Goal: Transaction & Acquisition: Purchase product/service

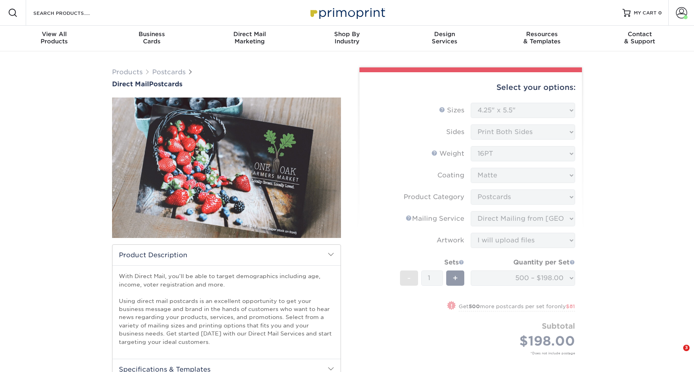
select select "4.25x5.50"
select select "9b7272e0-d6c8-4c3c-8e97-d3a1bcdab858"
select select "3359c49b-ecae-4694-8901-edec09a31a0d"
select select "upload"
select select "500 – $198.00"
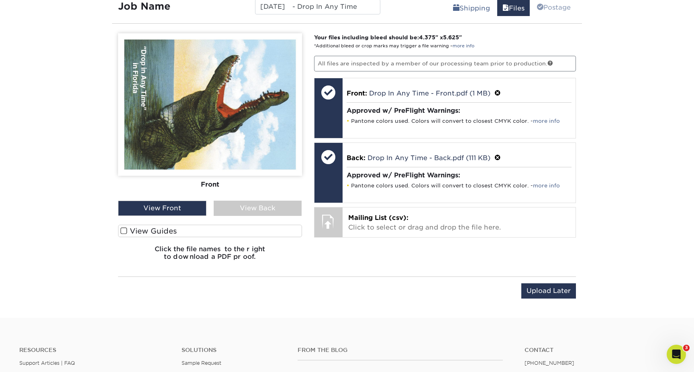
scroll to position [731, 0]
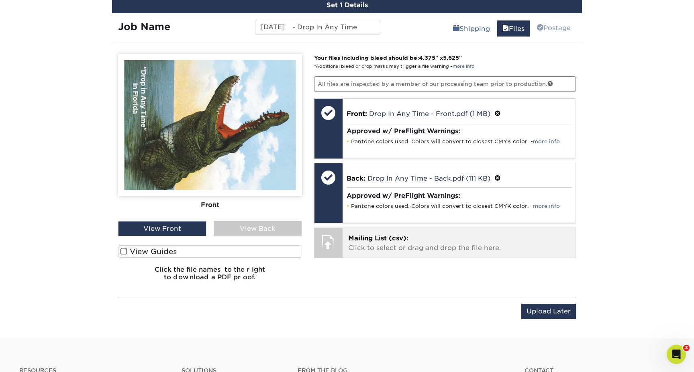
click at [482, 252] on p "Mailing List (csv): Click to select or drag and drop the file here." at bounding box center [459, 243] width 222 height 19
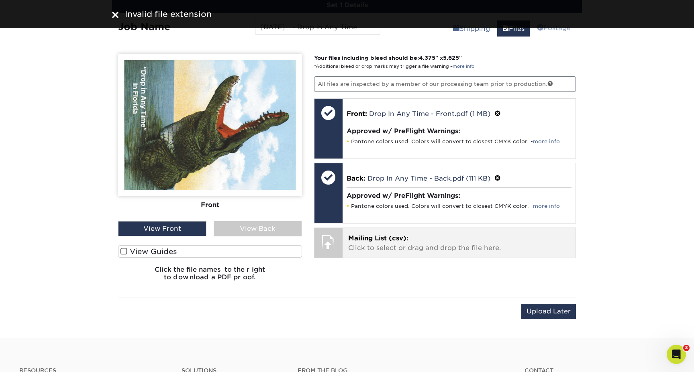
click at [420, 237] on p "Mailing List (csv): Click to select or drag and drop the file here." at bounding box center [459, 243] width 222 height 19
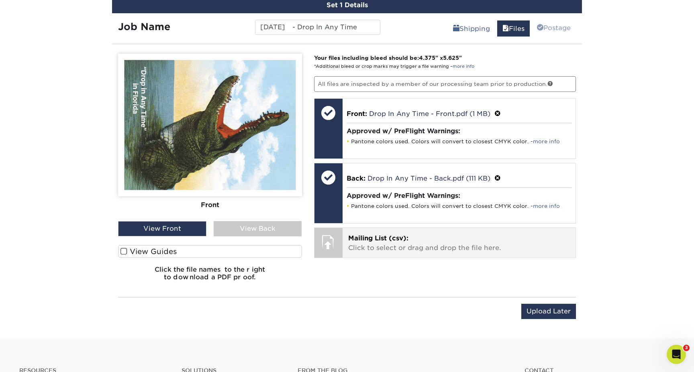
click at [369, 238] on span "Mailing List (csv):" at bounding box center [378, 239] width 60 height 8
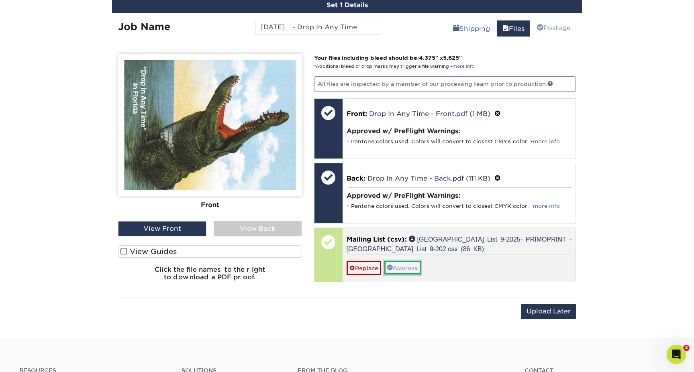
click at [417, 266] on link "Approve" at bounding box center [402, 268] width 37 height 14
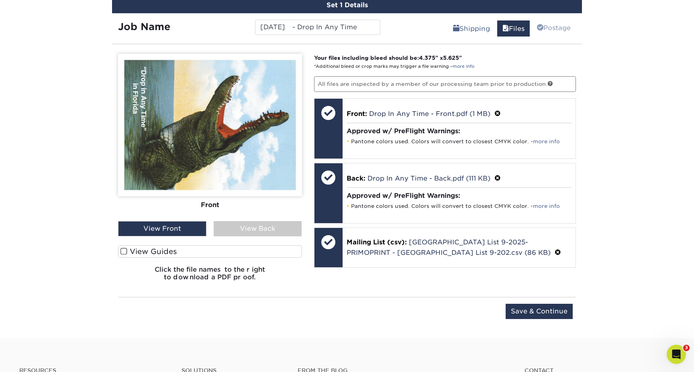
click at [122, 251] on span at bounding box center [124, 252] width 7 height 8
click at [0, 0] on input "View Guides" at bounding box center [0, 0] width 0 height 0
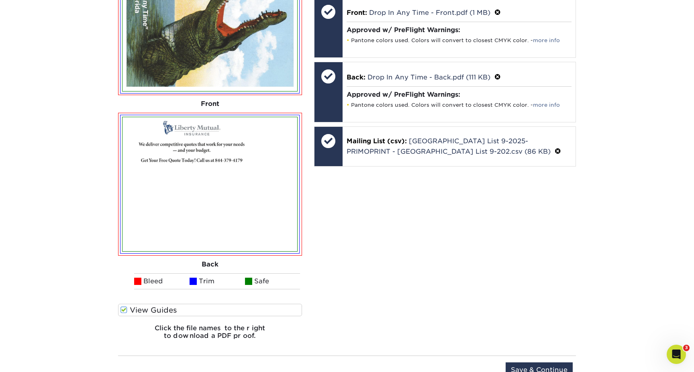
scroll to position [839, 0]
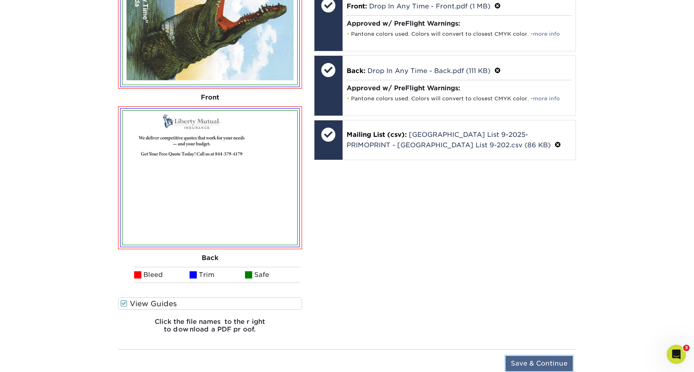
click at [531, 362] on input "Save & Continue" at bounding box center [539, 363] width 67 height 15
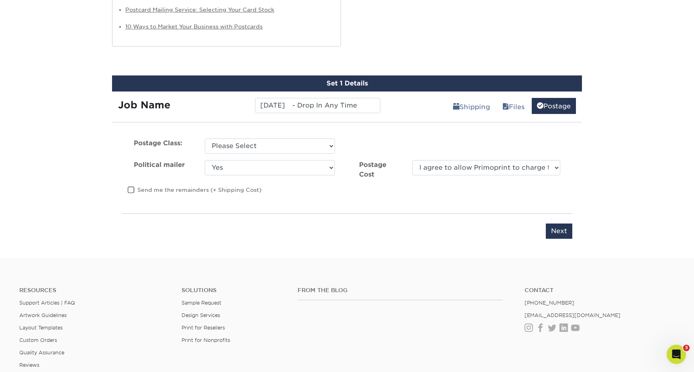
scroll to position [653, 0]
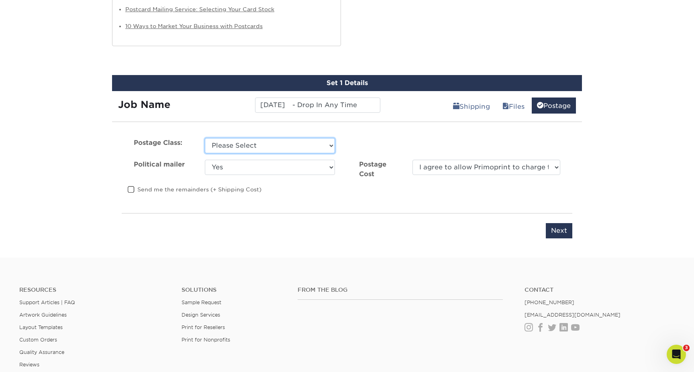
click at [326, 140] on select "Please Select First Class Standard Class Non Profit" at bounding box center [270, 145] width 130 height 15
select select "standard"
click at [205, 138] on select "Please Select First Class Standard Class Non Profit" at bounding box center [270, 145] width 130 height 15
click at [294, 164] on select "Yes No" at bounding box center [270, 167] width 130 height 15
select select "0"
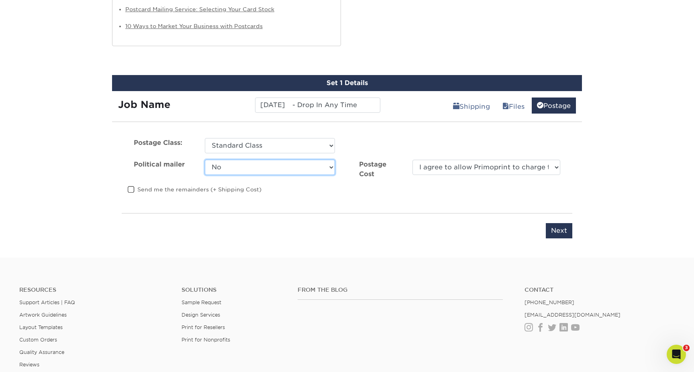
click at [205, 160] on select "Yes No" at bounding box center [270, 167] width 130 height 15
click at [131, 191] on span at bounding box center [131, 190] width 7 height 8
click at [0, 0] on input "Send me the remainders (+ Shipping Cost)" at bounding box center [0, 0] width 0 height 0
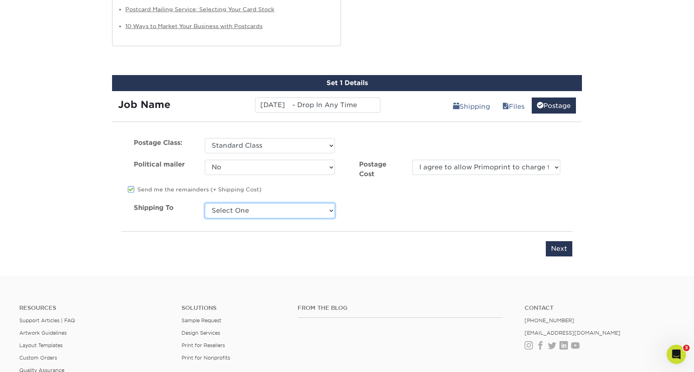
click at [255, 216] on select "Select One Caspers Service Company Caspers Service Company Caspers Service Comp…" at bounding box center [270, 210] width 130 height 15
select select "276293"
click at [205, 203] on select "Select One Caspers Service Company Caspers Service Company Caspers Service Comp…" at bounding box center [270, 210] width 130 height 15
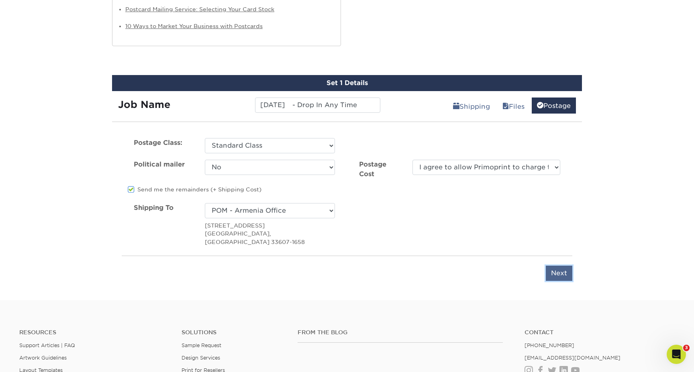
click at [556, 266] on input "Next" at bounding box center [559, 273] width 27 height 15
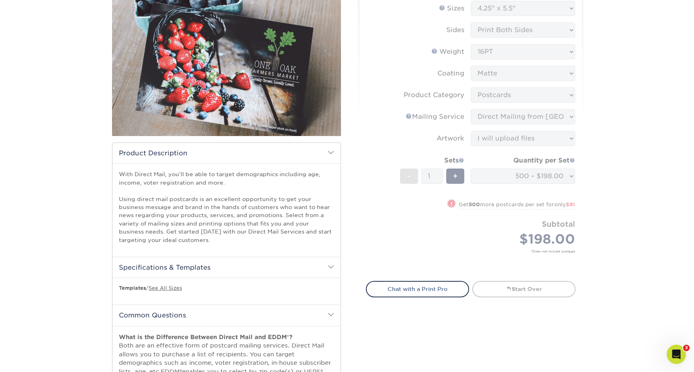
scroll to position [0, 0]
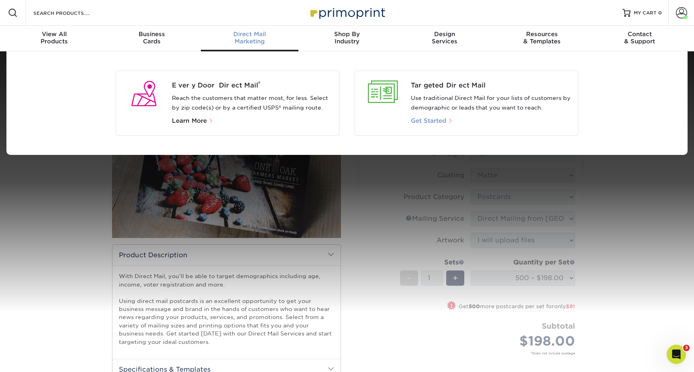
click at [428, 123] on span "Get Started" at bounding box center [428, 120] width 35 height 7
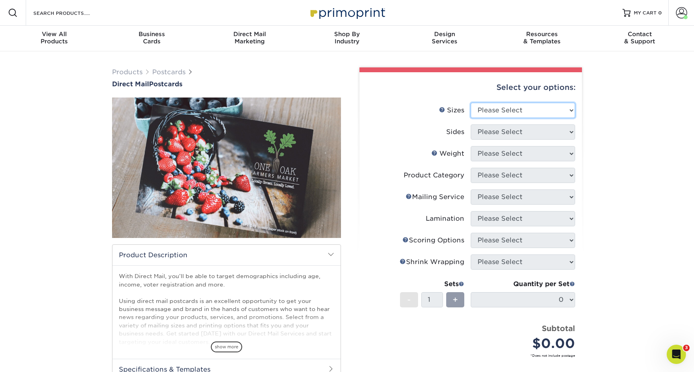
click at [544, 110] on select "Please Select 1.5" x 7" 2" x 4" 2" x 6" 2" x 7" 2" x 8" 2.12" x 5.5" 2.12" x 5.…" at bounding box center [523, 110] width 104 height 15
select select "4.25x5.50"
click at [471, 103] on select "Please Select 1.5" x 7" 2" x 4" 2" x 6" 2" x 7" 2" x 8" 2.12" x 5.5" 2.12" x 5.…" at bounding box center [523, 110] width 104 height 15
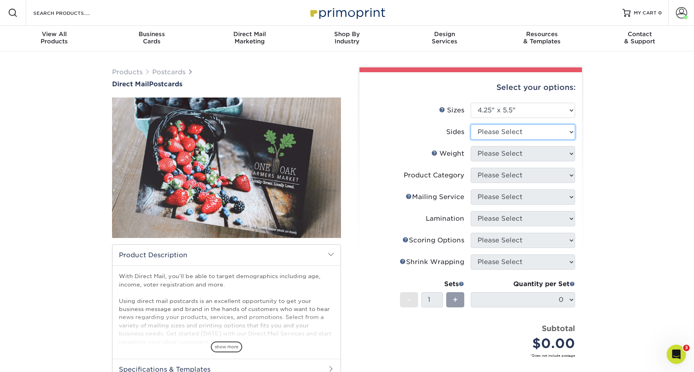
click at [515, 134] on select "Please Select Print Both Sides Print Front Only" at bounding box center [523, 132] width 104 height 15
select select "13abbda7-1d64-4f25-8bb2-c179b224825d"
click at [471, 125] on select "Please Select Print Both Sides Print Front Only" at bounding box center [523, 132] width 104 height 15
click at [501, 152] on select "Please Select" at bounding box center [523, 153] width 104 height 15
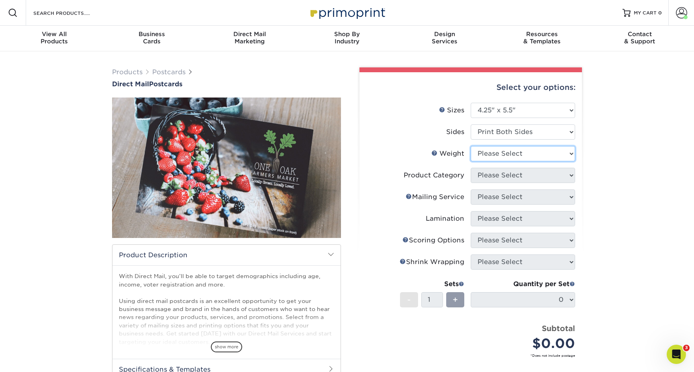
select select "16PT"
click at [471, 146] on select "Please Select 14PT Uncoated 14PT 16PT 100LB" at bounding box center [523, 153] width 104 height 15
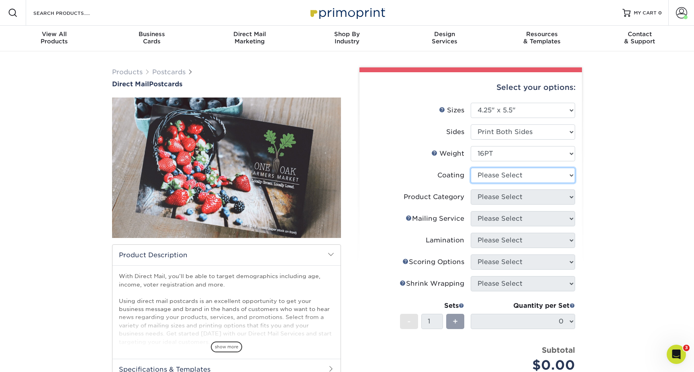
click at [493, 177] on select at bounding box center [523, 175] width 104 height 15
select select "121bb7b5-3b4d-429f-bd8d-bbf80e953313"
click at [471, 168] on select at bounding box center [523, 175] width 104 height 15
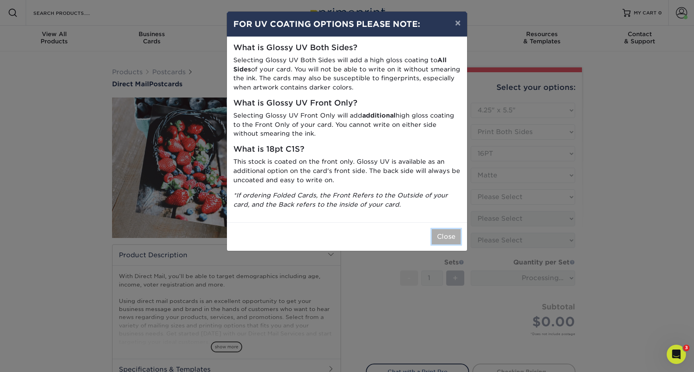
click at [439, 240] on button "Close" at bounding box center [446, 236] width 29 height 15
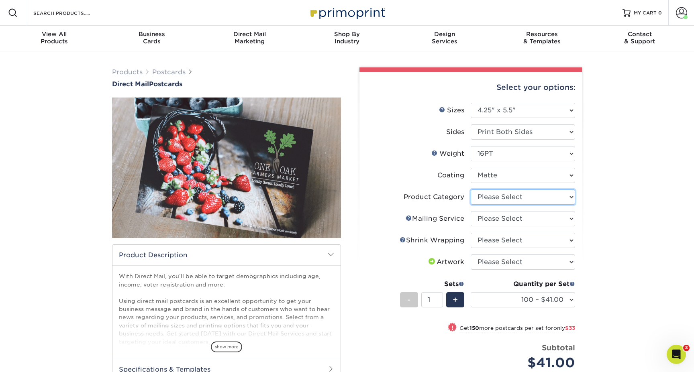
click at [484, 201] on select "Please Select Postcards" at bounding box center [523, 197] width 104 height 15
select select "9b7272e0-d6c8-4c3c-8e97-d3a1bcdab858"
click at [471, 190] on select "Please Select Postcards" at bounding box center [523, 197] width 104 height 15
click at [480, 219] on select "Please Select No Direct Mailing Service No, I will mail/stamp/imprint Direct Ma…" at bounding box center [523, 218] width 104 height 15
select select "3359c49b-ecae-4694-8901-edec09a31a0d"
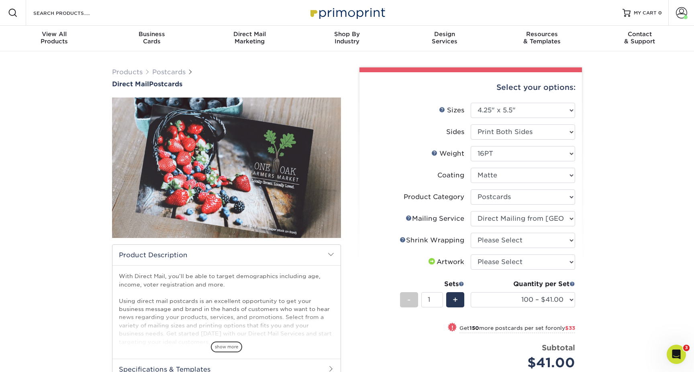
click at [471, 211] on select "Please Select No Direct Mailing Service No, I will mail/stamp/imprint Direct Ma…" at bounding box center [523, 218] width 104 height 15
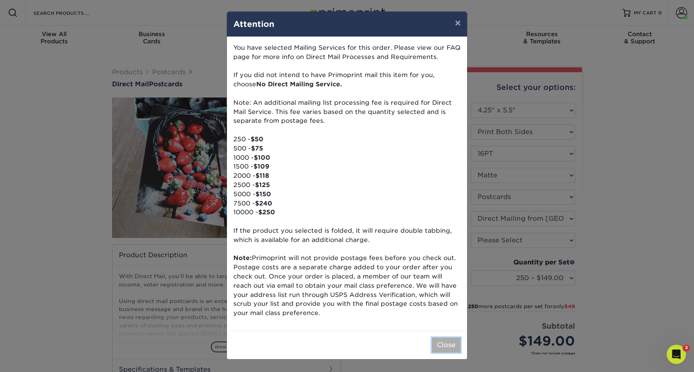
click at [443, 346] on button "Close" at bounding box center [446, 345] width 29 height 15
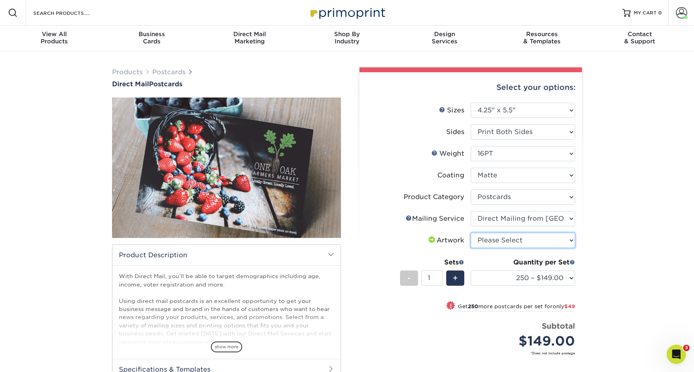
click at [490, 237] on select "Please Select I will upload files I need a design - $150" at bounding box center [523, 240] width 104 height 15
select select "upload"
click at [471, 233] on select "Please Select I will upload files I need a design - $150" at bounding box center [523, 240] width 104 height 15
click at [482, 277] on select "250 – $149.00 500 – $198.00 1000 – $279.00 2500 – $429.00 5000 – $573.00 10000 …" at bounding box center [523, 278] width 104 height 15
select select "1000 – $279.00"
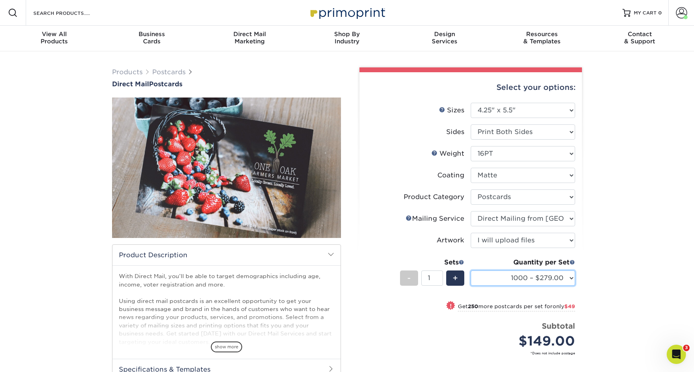
click at [471, 271] on select "250 – $149.00 500 – $198.00 1000 – $279.00 2500 – $429.00 5000 – $573.00 10000 …" at bounding box center [523, 278] width 104 height 15
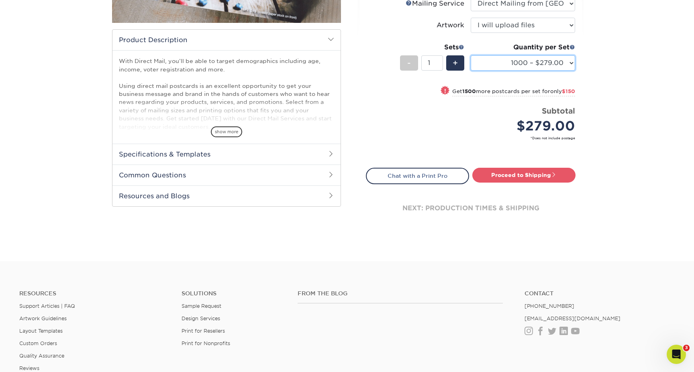
scroll to position [249, 0]
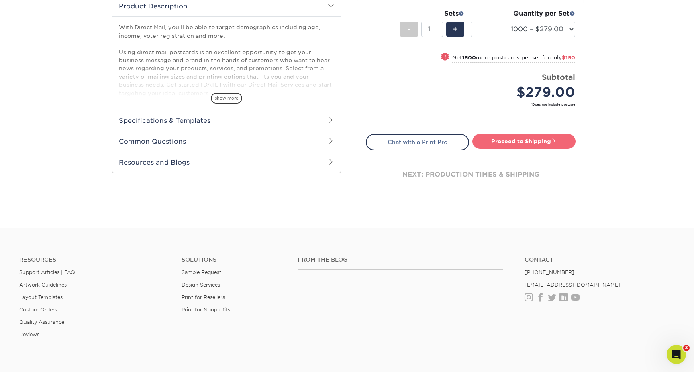
click at [522, 146] on link "Proceed to Shipping" at bounding box center [523, 141] width 103 height 14
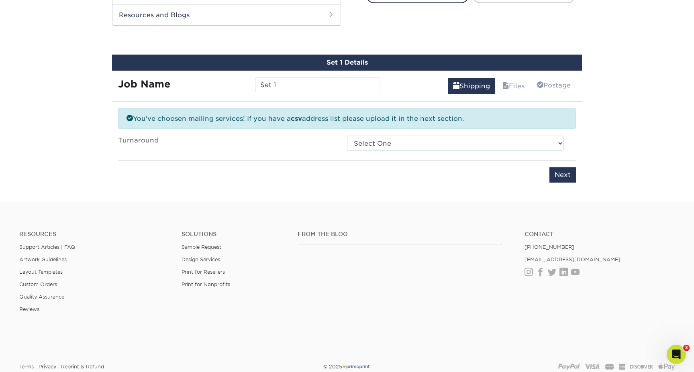
scroll to position [405, 0]
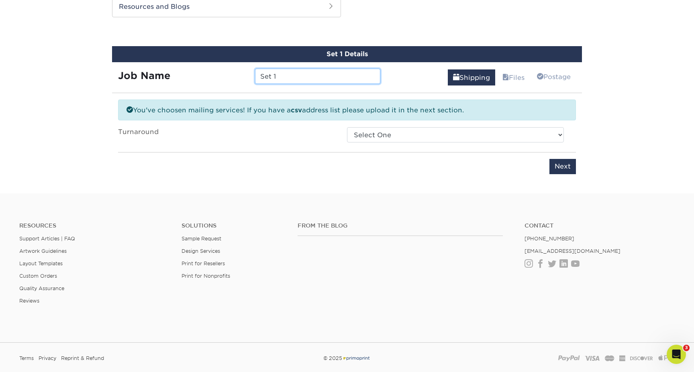
click at [289, 78] on input "Set 1" at bounding box center [317, 76] width 125 height 15
paste input "Link"
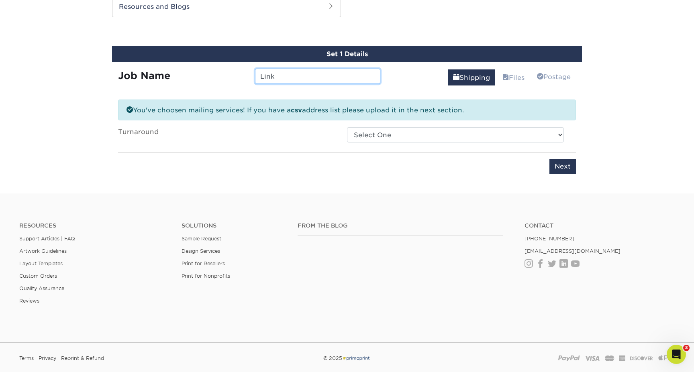
click at [280, 73] on input "Link" at bounding box center [317, 76] width 125 height 15
paste input "10/02/25 Drop In Any Time"
click at [280, 77] on input "10/02/25 Drop In Any Time" at bounding box center [317, 76] width 125 height 15
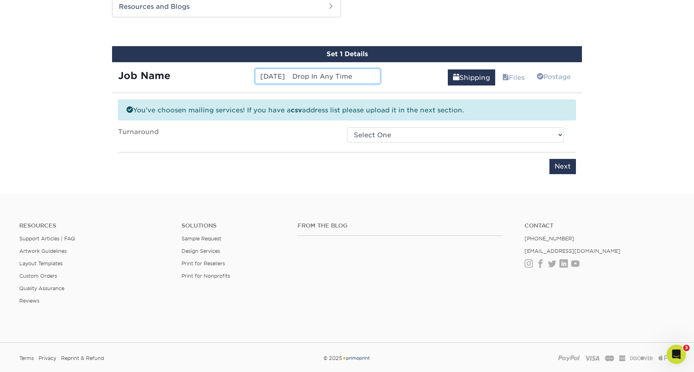
click at [293, 75] on input "10/03/25 Drop In Any Time" at bounding box center [317, 76] width 125 height 15
click at [365, 80] on input "10/03/25 - Drop In Any Time" at bounding box center [317, 76] width 125 height 15
type input "[DATE] - Drop In Any Time Postcard"
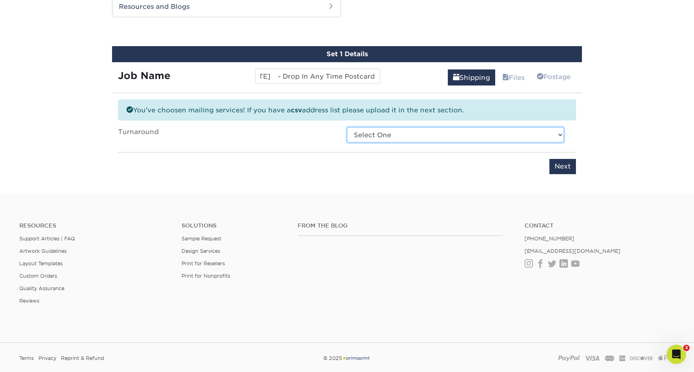
click at [407, 134] on select "Select One 2-4 Business Days 2 Day Next Business Day" at bounding box center [455, 134] width 217 height 15
select select "af4a571f-8d04-498d-8e99-f80f898b2bda"
click at [347, 127] on select "Select One 2-4 Business Days 2 Day Next Business Day" at bounding box center [455, 134] width 217 height 15
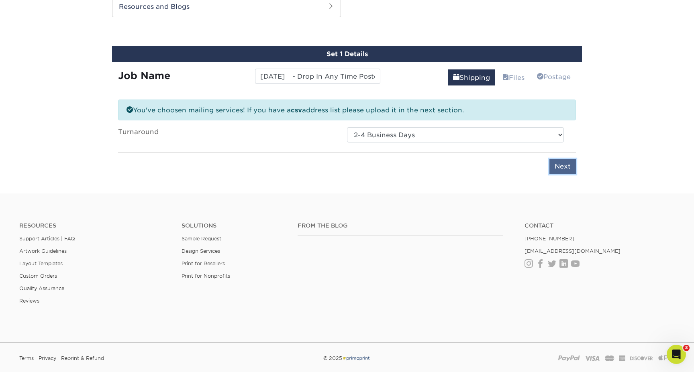
click at [558, 166] on input "Next" at bounding box center [563, 166] width 27 height 15
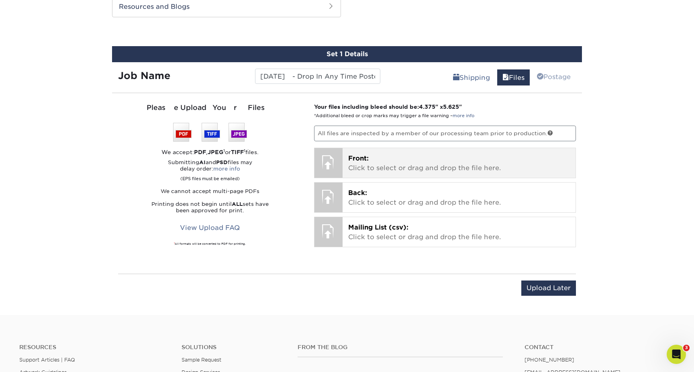
click at [445, 163] on p "Front: Click to select or drag and drop the file here." at bounding box center [459, 163] width 222 height 19
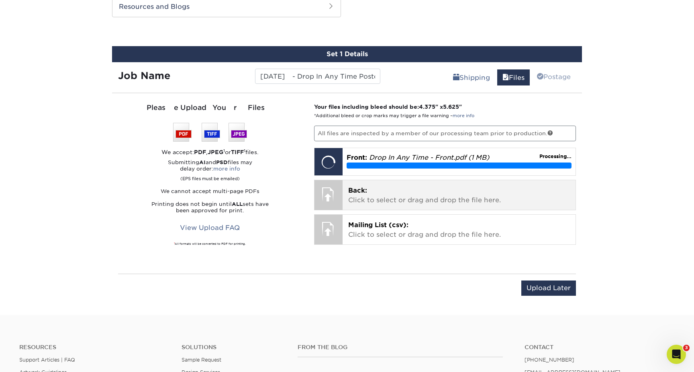
click at [460, 198] on p "Back: Click to select or drag and drop the file here." at bounding box center [459, 195] width 222 height 19
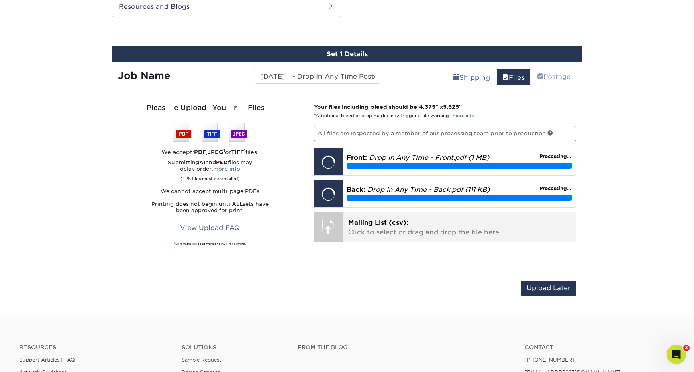
click at [425, 233] on p "Mailing List (csv): Click to select or drag and drop the file here." at bounding box center [459, 227] width 222 height 19
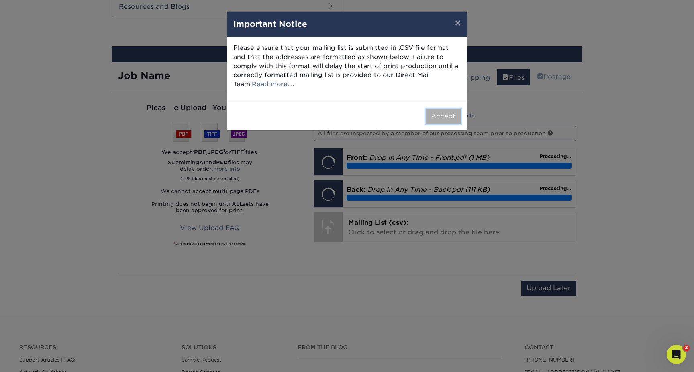
click at [438, 114] on button "Accept" at bounding box center [443, 116] width 35 height 15
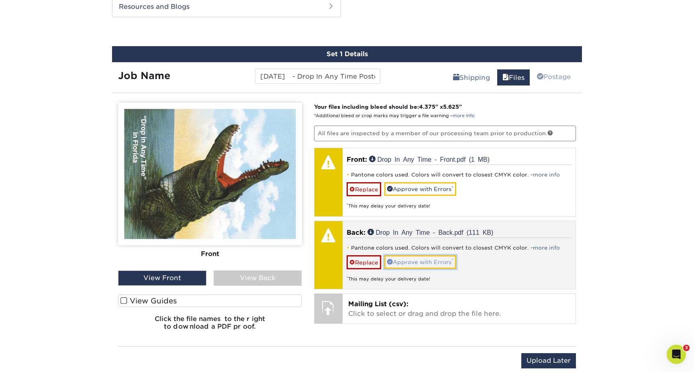
click at [417, 264] on link "Approve with Errors *" at bounding box center [420, 262] width 72 height 14
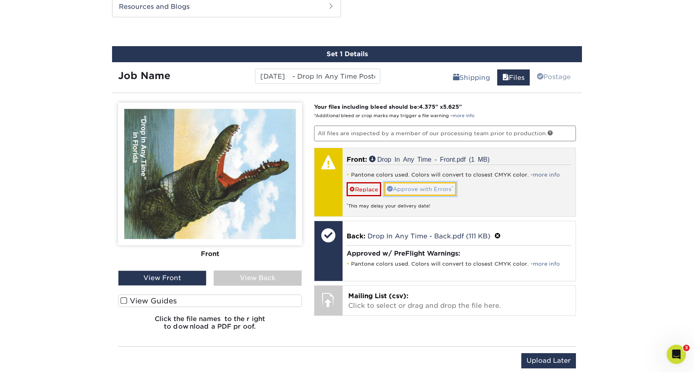
click at [417, 188] on link "Approve with Errors *" at bounding box center [420, 189] width 72 height 14
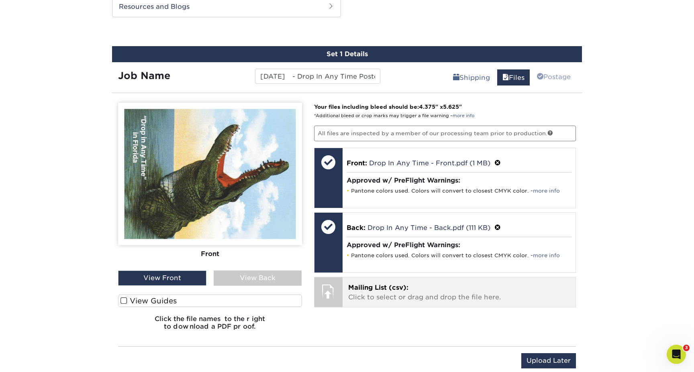
click at [390, 298] on p "Mailing List (csv): Click to select or drag and drop the file here." at bounding box center [459, 292] width 222 height 19
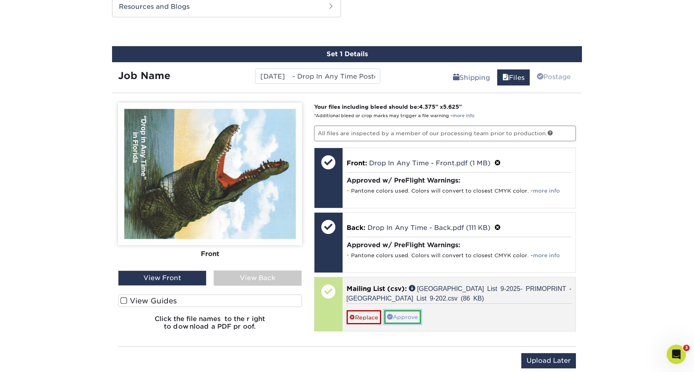
click at [411, 314] on link "Approve" at bounding box center [402, 318] width 37 height 14
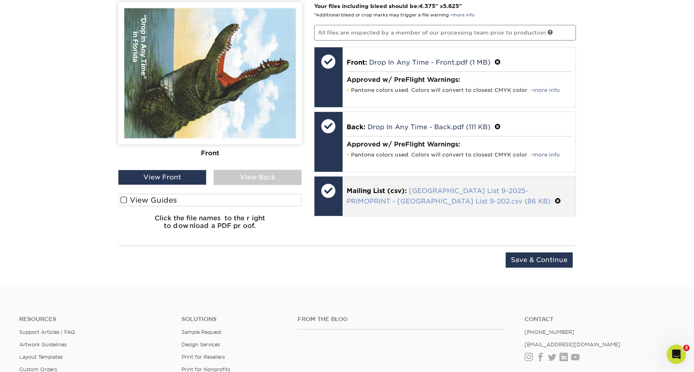
scroll to position [510, 0]
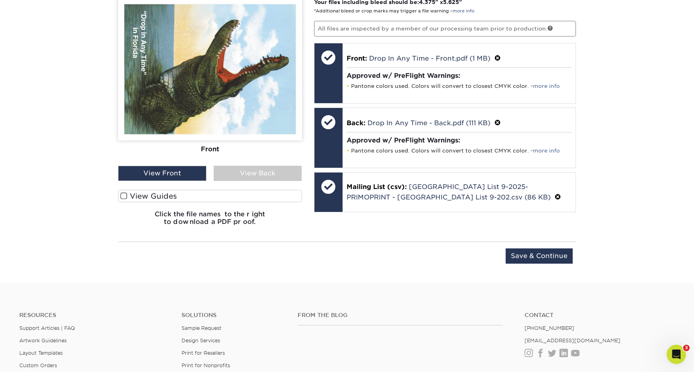
click at [220, 173] on div "View Back" at bounding box center [258, 173] width 88 height 15
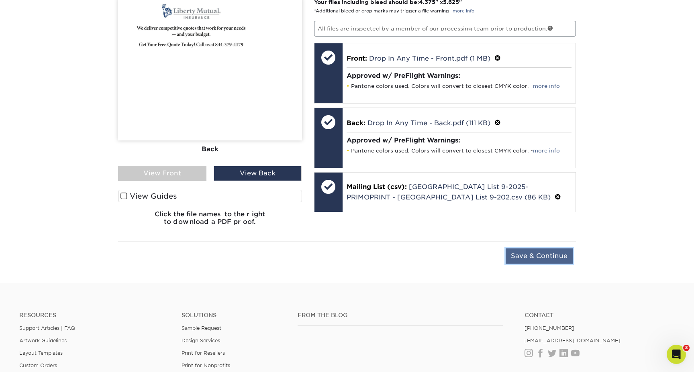
click at [555, 254] on input "Save & Continue" at bounding box center [539, 256] width 67 height 15
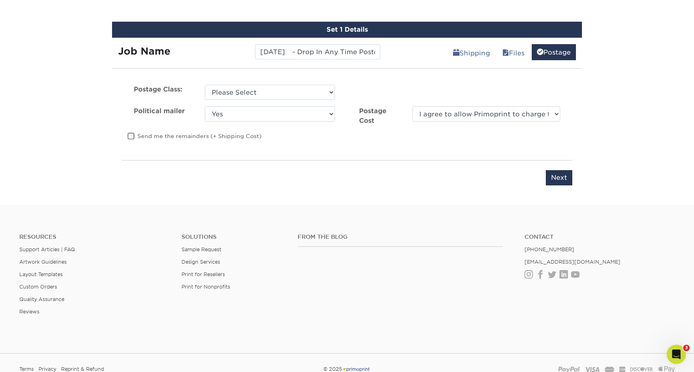
scroll to position [407, 0]
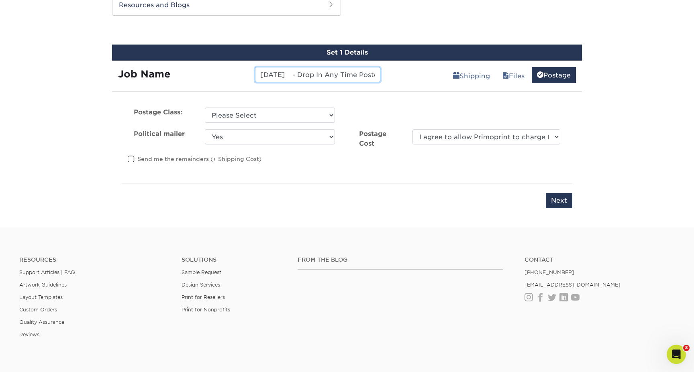
click at [332, 77] on input "[DATE] - Drop In Any Time Postcard" at bounding box center [317, 74] width 125 height 15
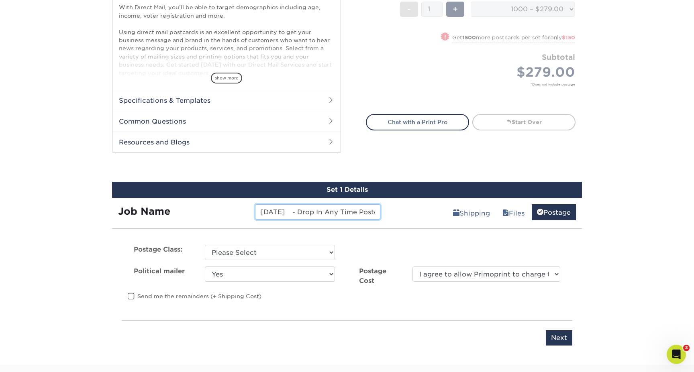
scroll to position [272, 0]
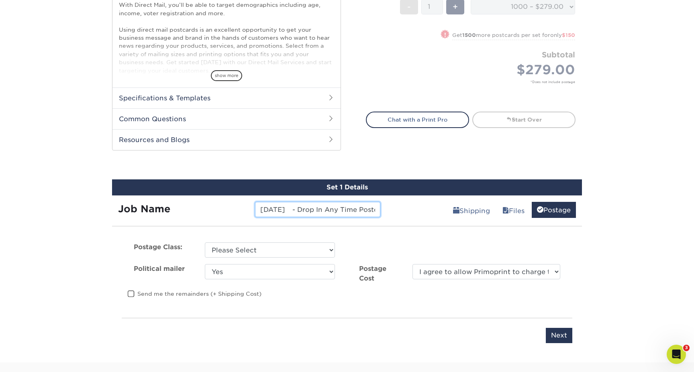
click at [286, 205] on input "[DATE] - Drop In Any Time Postcard" at bounding box center [317, 209] width 125 height 15
click at [255, 254] on select "Please Select First Class Standard Class Non Profit" at bounding box center [270, 250] width 130 height 15
select select "standard"
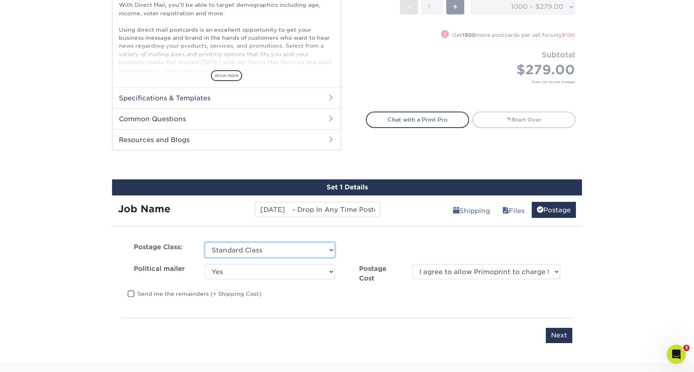
click at [205, 243] on select "Please Select First Class Standard Class Non Profit" at bounding box center [270, 250] width 130 height 15
click at [234, 270] on select "Yes No" at bounding box center [270, 271] width 130 height 15
select select "0"
click at [205, 264] on select "Yes No" at bounding box center [270, 271] width 130 height 15
click at [136, 292] on label "Send me the remainders (+ Shipping Cost)" at bounding box center [195, 294] width 134 height 8
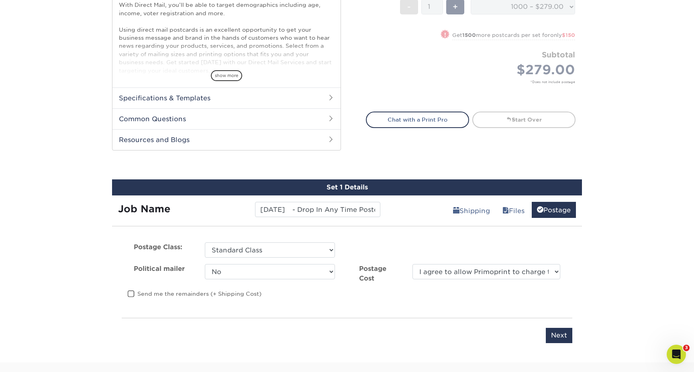
click at [0, 0] on input "Send me the remainders (+ Shipping Cost)" at bounding box center [0, 0] width 0 height 0
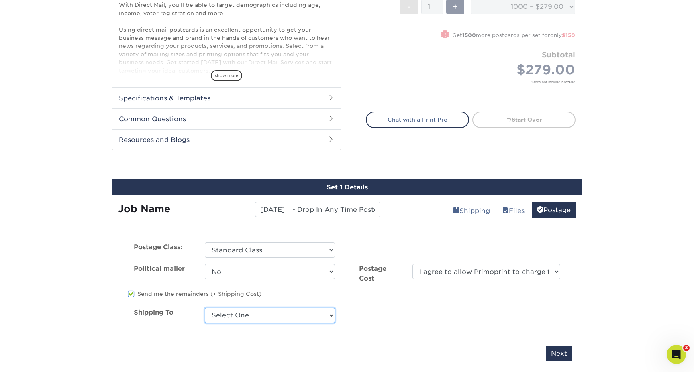
click at [223, 319] on select "Select One Caspers Service Company Caspers Service Company Caspers Service Comp…" at bounding box center [270, 315] width 130 height 15
select select "276293"
click at [205, 308] on select "Select One Caspers Service Company Caspers Service Company Caspers Service Comp…" at bounding box center [270, 315] width 130 height 15
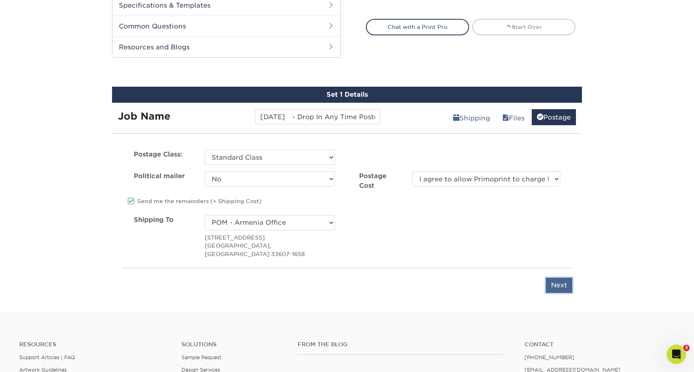
click at [560, 278] on input "Next" at bounding box center [559, 285] width 27 height 15
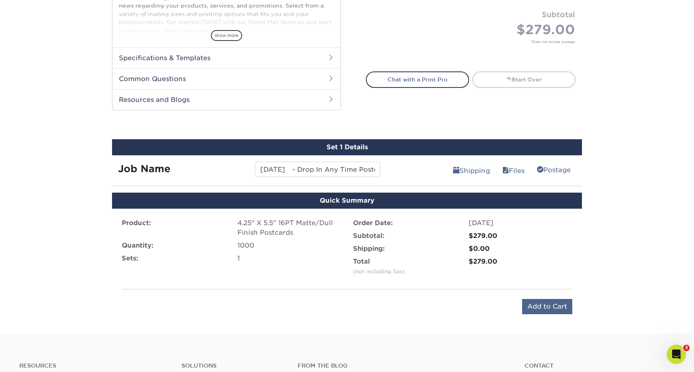
scroll to position [311, 0]
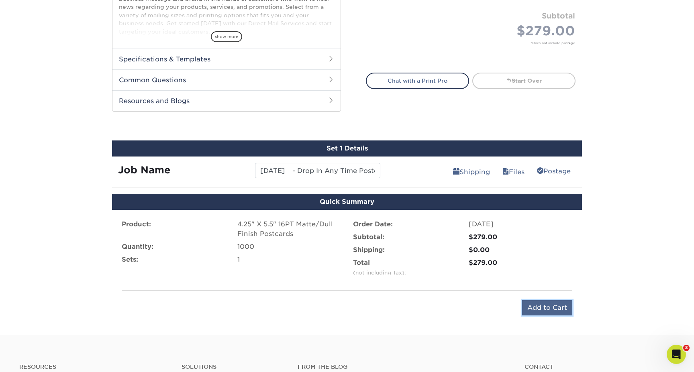
click at [545, 309] on input "Add to Cart" at bounding box center [547, 307] width 50 height 15
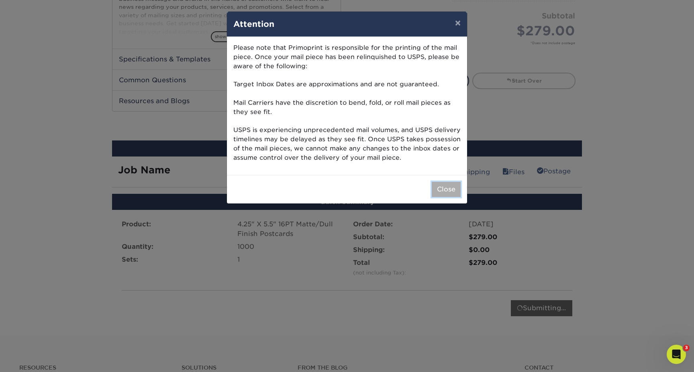
click at [447, 195] on button "Close" at bounding box center [446, 189] width 29 height 15
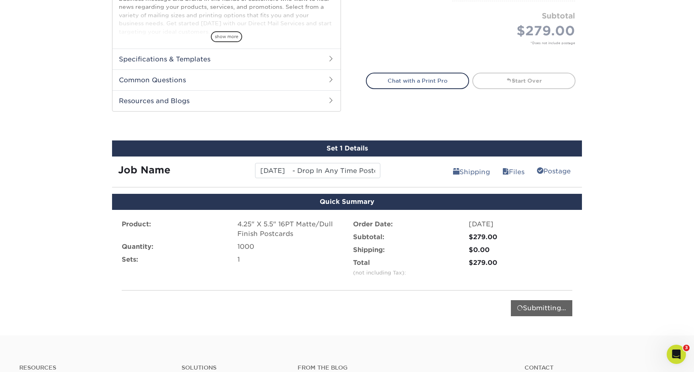
click at [530, 307] on div "Submitting..." at bounding box center [541, 308] width 61 height 16
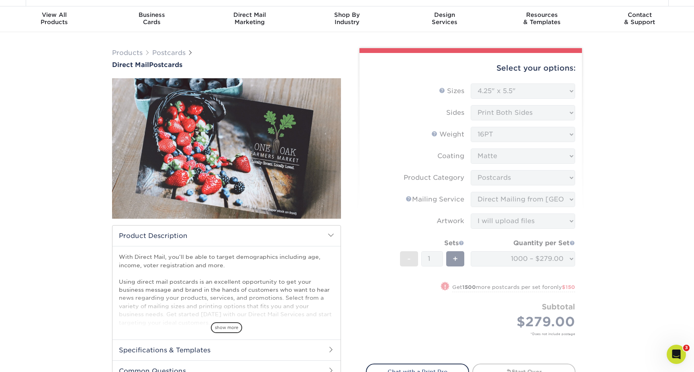
scroll to position [0, 0]
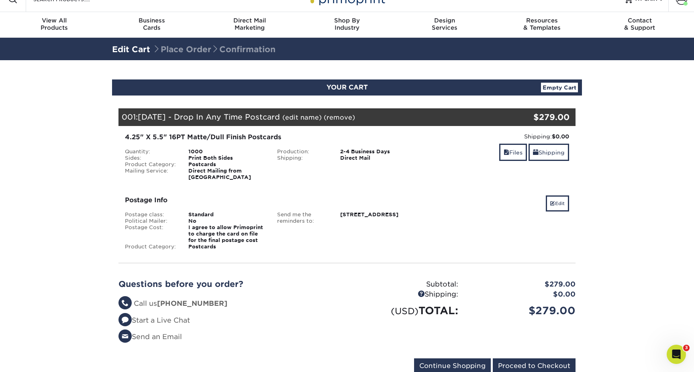
scroll to position [15, 0]
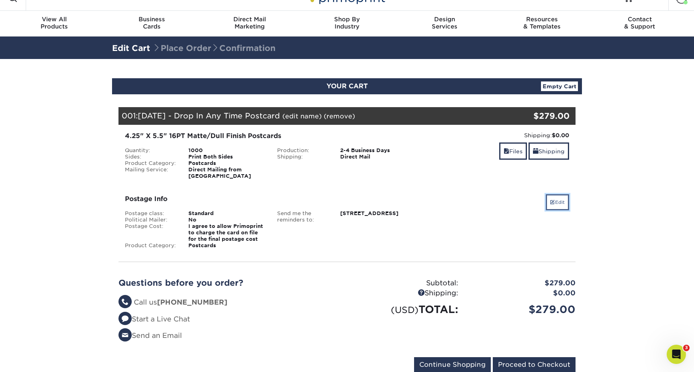
click at [563, 194] on link "Edit" at bounding box center [557, 202] width 23 height 16
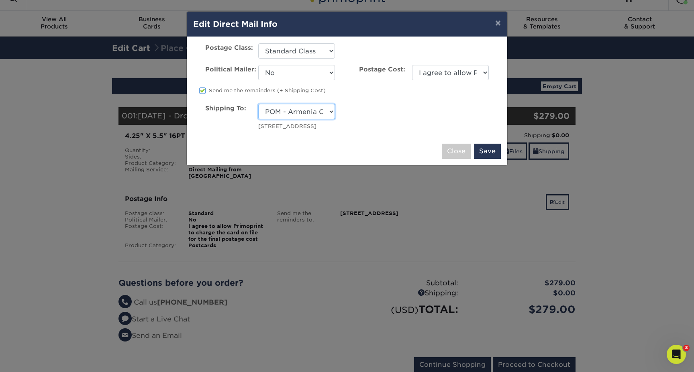
click at [327, 112] on select "Select One [PERSON_NAME] Service Company [PERSON_NAME] Service Company [PERSON_…" at bounding box center [296, 111] width 77 height 15
click at [312, 108] on select "Select One [PERSON_NAME] Service Company [PERSON_NAME] Service Company [PERSON_…" at bounding box center [296, 111] width 77 height 15
click at [495, 21] on button "×" at bounding box center [498, 23] width 18 height 22
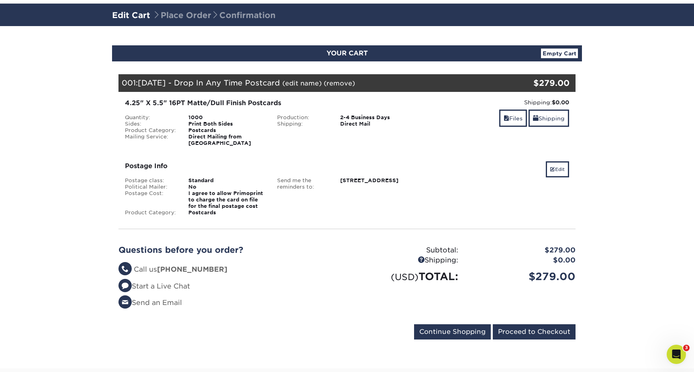
scroll to position [61, 0]
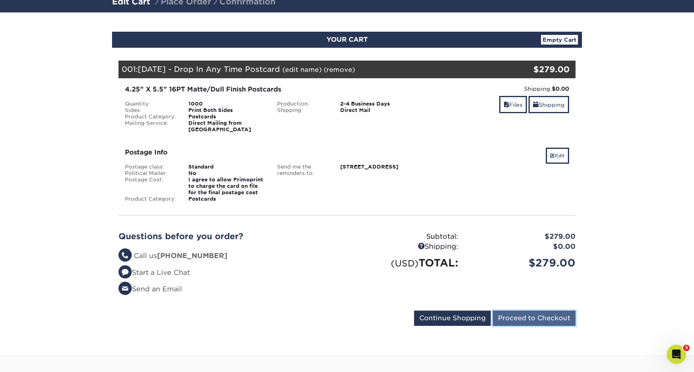
click at [519, 311] on input "Proceed to Checkout" at bounding box center [534, 318] width 83 height 15
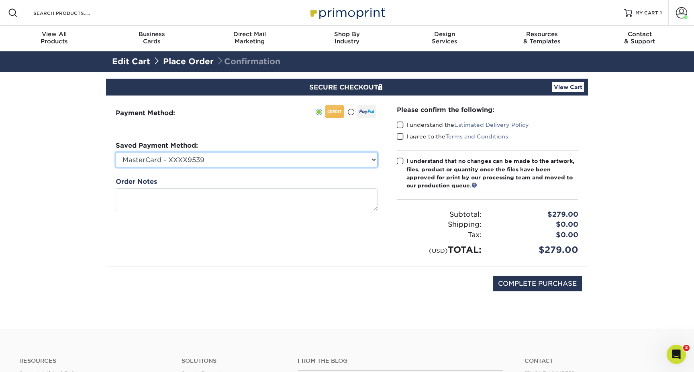
click at [282, 158] on select "MasterCard - XXXX9539 Visa - XXXX1028 Derek Berset - XXXX7036 Visa - XXXX9703 A…" at bounding box center [247, 159] width 262 height 15
select select "73495"
click at [116, 152] on select "MasterCard - XXXX9539 Visa - XXXX1028 Derek Berset - XXXX7036 Visa - XXXX9703 A…" at bounding box center [247, 159] width 262 height 15
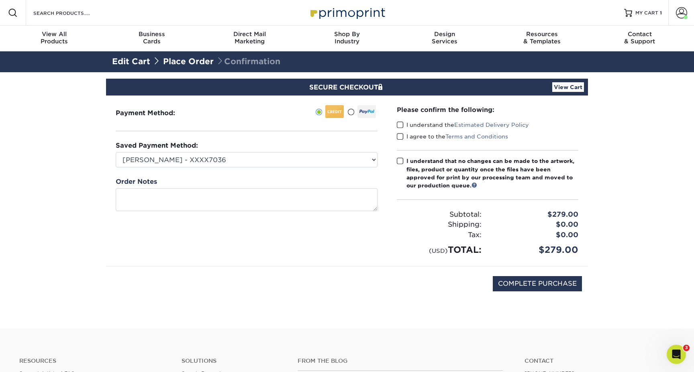
click at [403, 129] on label "I understand the Estimated Delivery Policy" at bounding box center [463, 125] width 132 height 8
click at [0, 0] on input "I understand the Estimated Delivery Policy" at bounding box center [0, 0] width 0 height 0
click at [404, 136] on label "I agree to the Terms and Conditions" at bounding box center [452, 137] width 111 height 8
click at [0, 0] on input "I agree to the Terms and Conditions" at bounding box center [0, 0] width 0 height 0
click at [400, 161] on span at bounding box center [400, 161] width 7 height 8
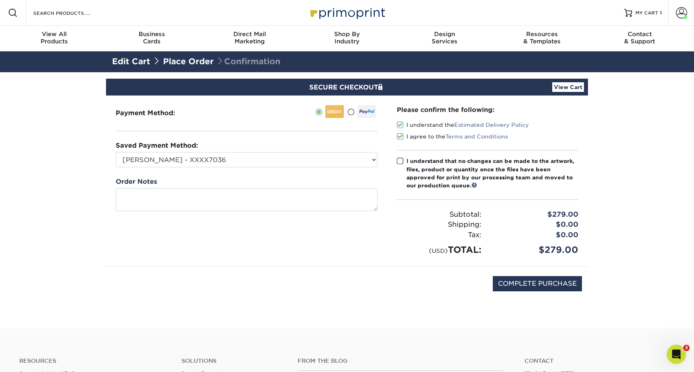
click at [0, 0] on input "I understand that no changes can be made to the artwork, files, product or quan…" at bounding box center [0, 0] width 0 height 0
click at [518, 284] on input "COMPLETE PURCHASE" at bounding box center [537, 283] width 89 height 15
type input "PROCESSING, PLEASE WAIT..."
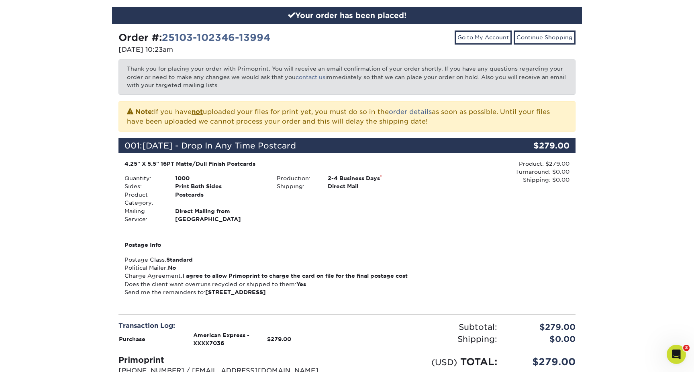
scroll to position [90, 0]
